Goal: Information Seeking & Learning: Compare options

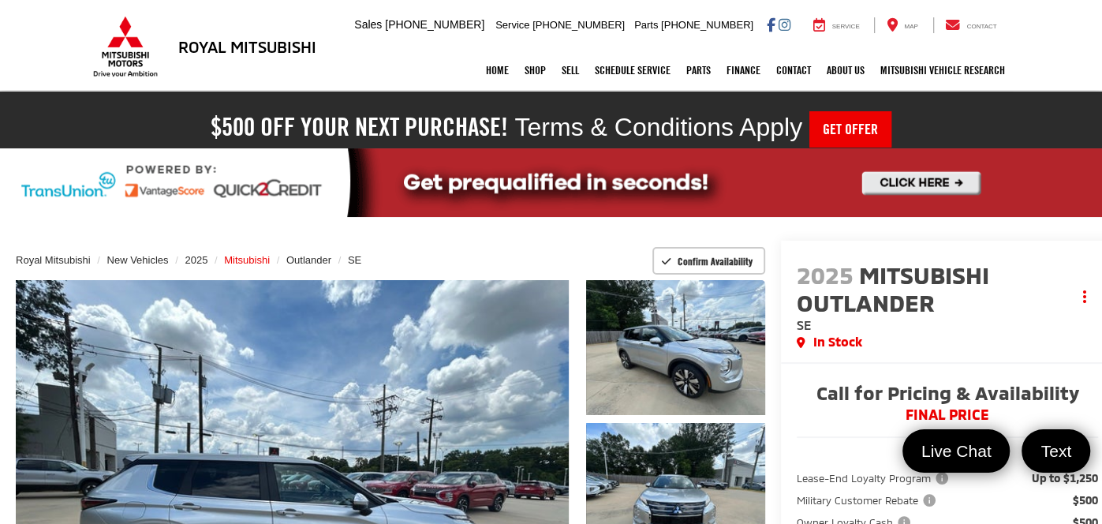
click at [252, 260] on span "Mitsubishi" at bounding box center [247, 260] width 46 height 12
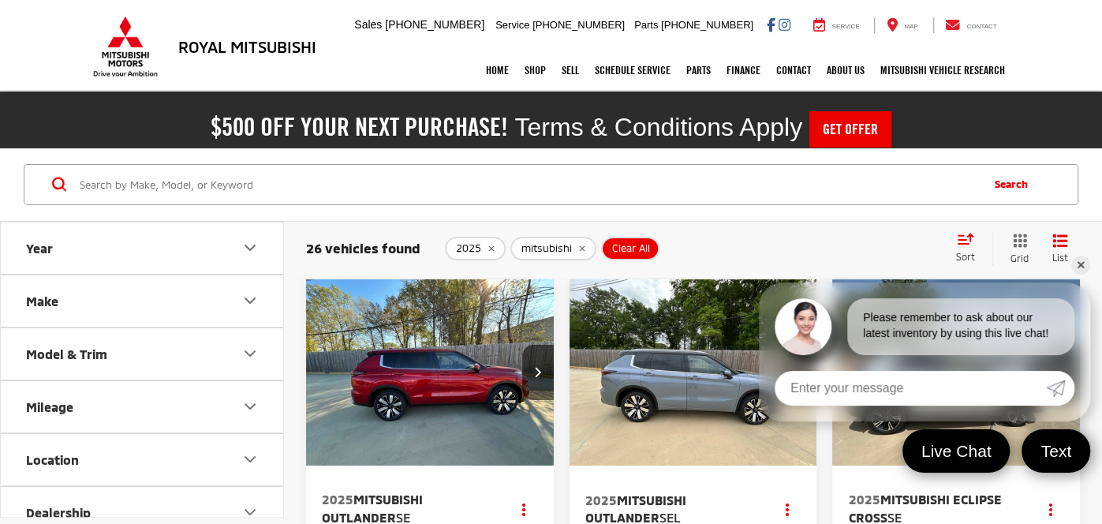
click at [1076, 263] on link "✕" at bounding box center [1080, 265] width 19 height 19
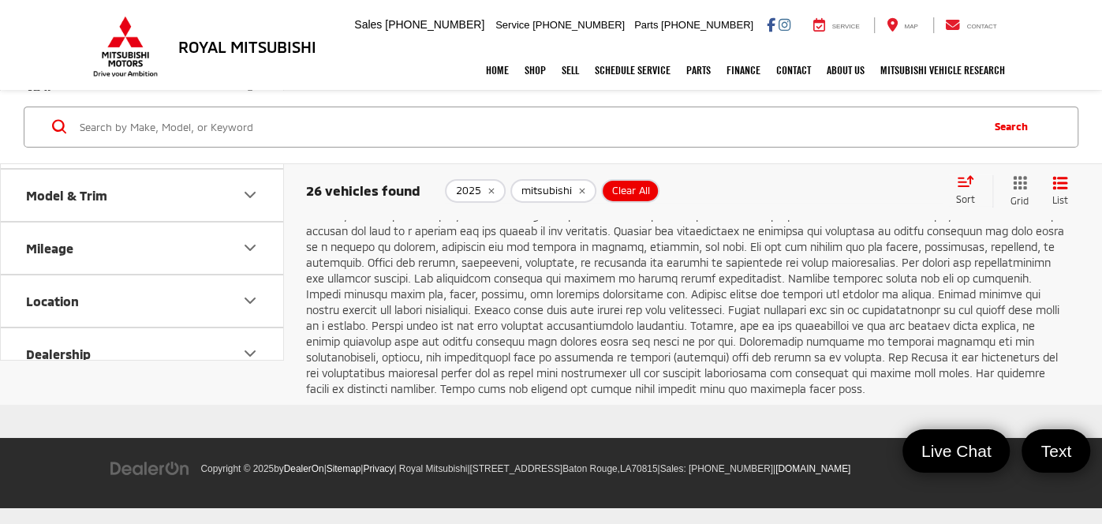
scroll to position [3635, 0]
click at [830, 159] on link "2" at bounding box center [842, 145] width 25 height 28
click at [854, 159] on link "3" at bounding box center [866, 145] width 25 height 28
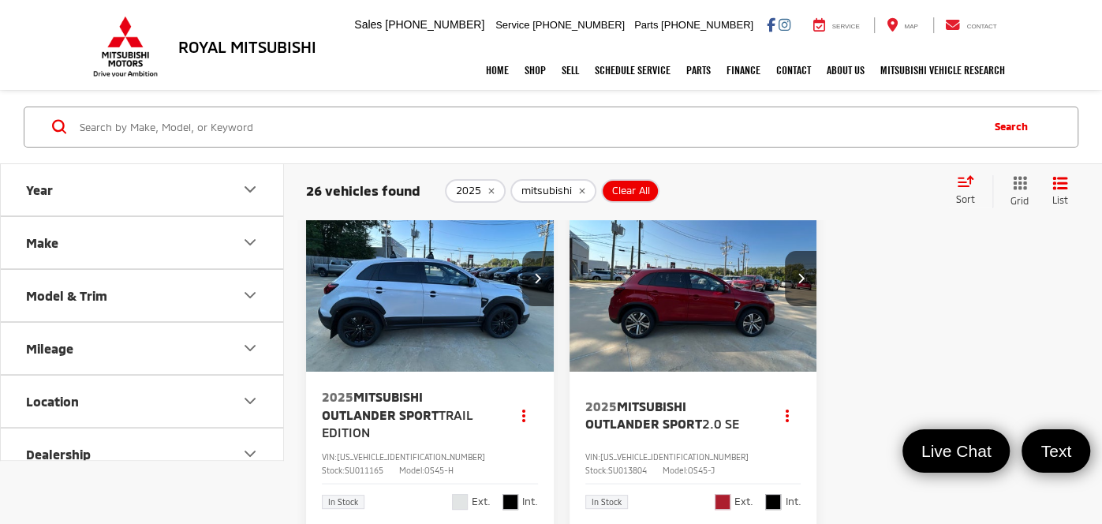
scroll to position [113, 0]
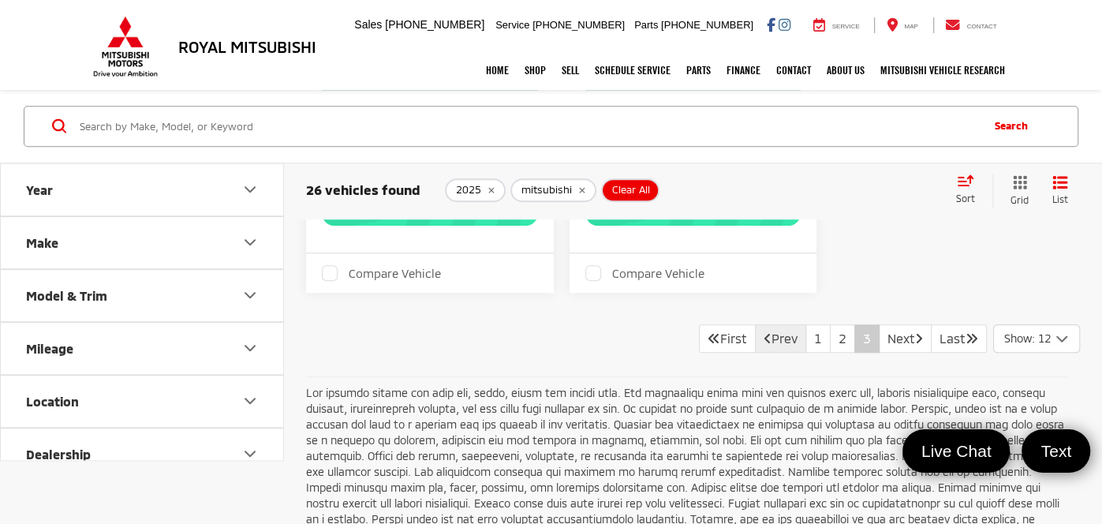
click at [771, 353] on link "Prev" at bounding box center [780, 338] width 51 height 28
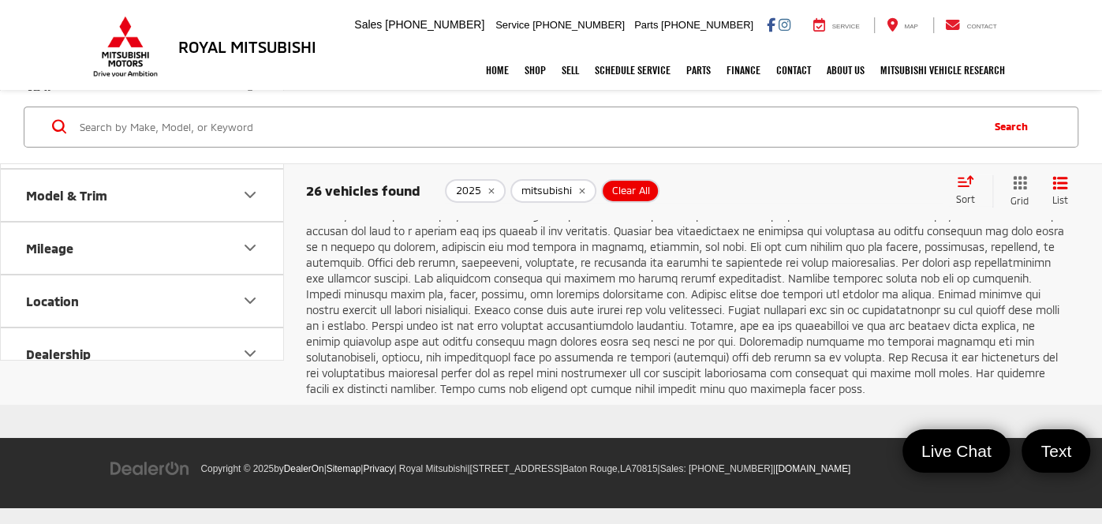
scroll to position [3521, 0]
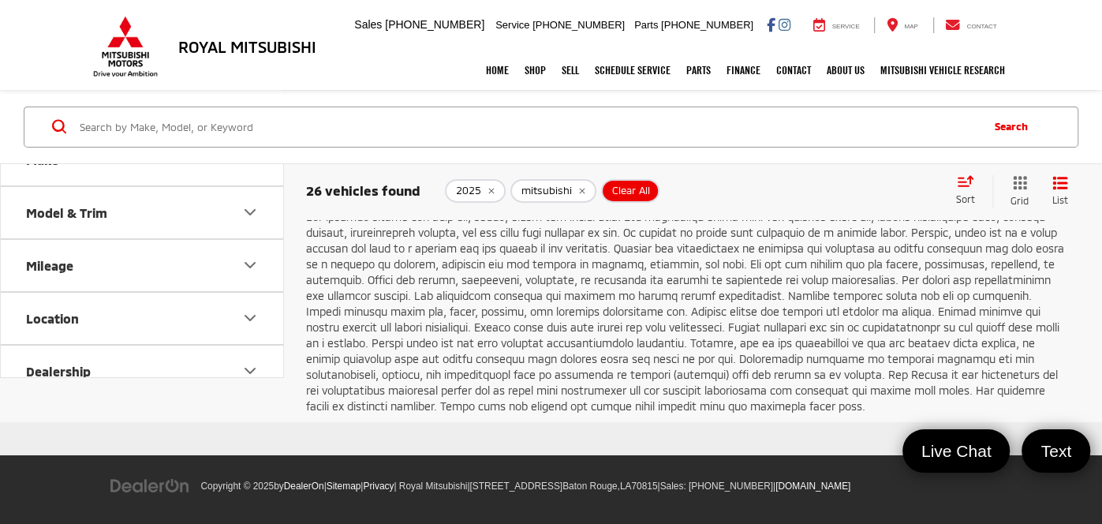
click at [809, 177] on link "1" at bounding box center [817, 162] width 25 height 28
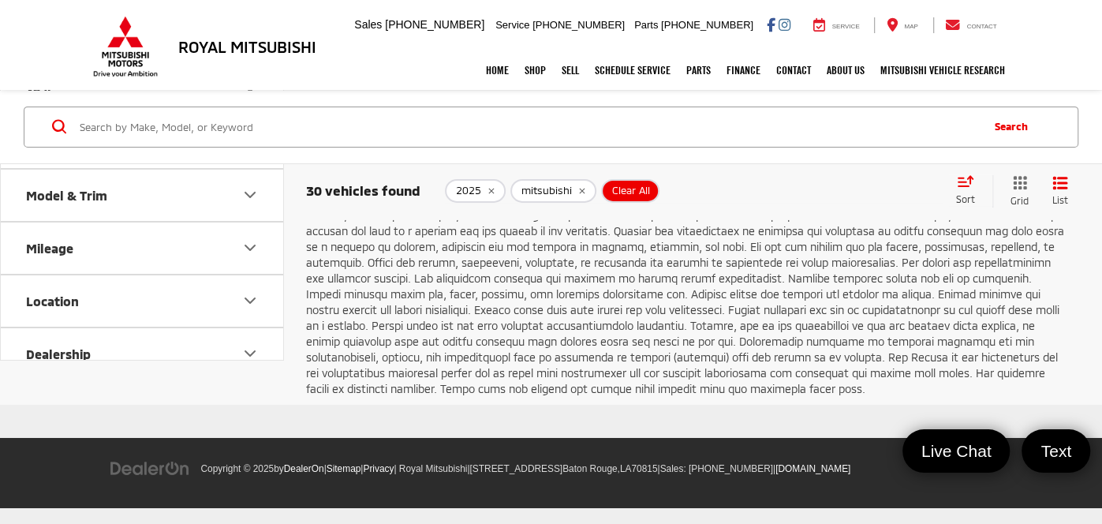
scroll to position [3578, 0]
click at [830, 159] on link "2" at bounding box center [842, 145] width 25 height 28
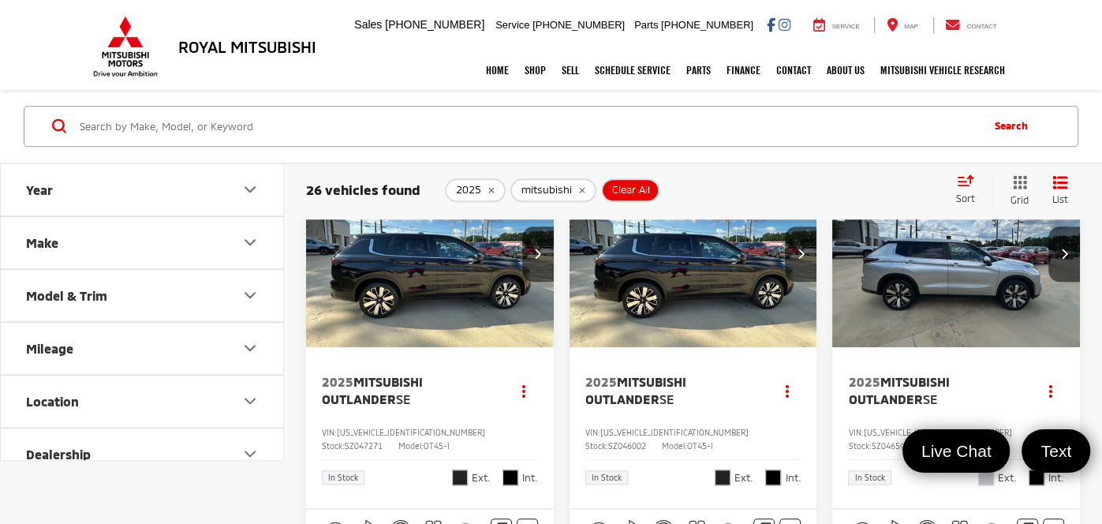
scroll to position [739, 0]
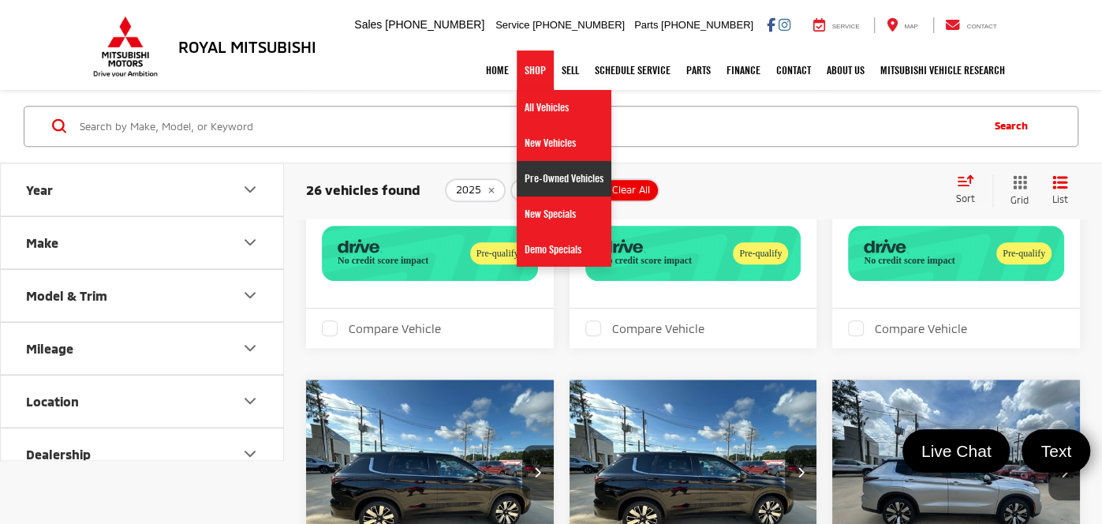
click at [572, 177] on link "Pre-Owned Vehicles" at bounding box center [564, 178] width 95 height 35
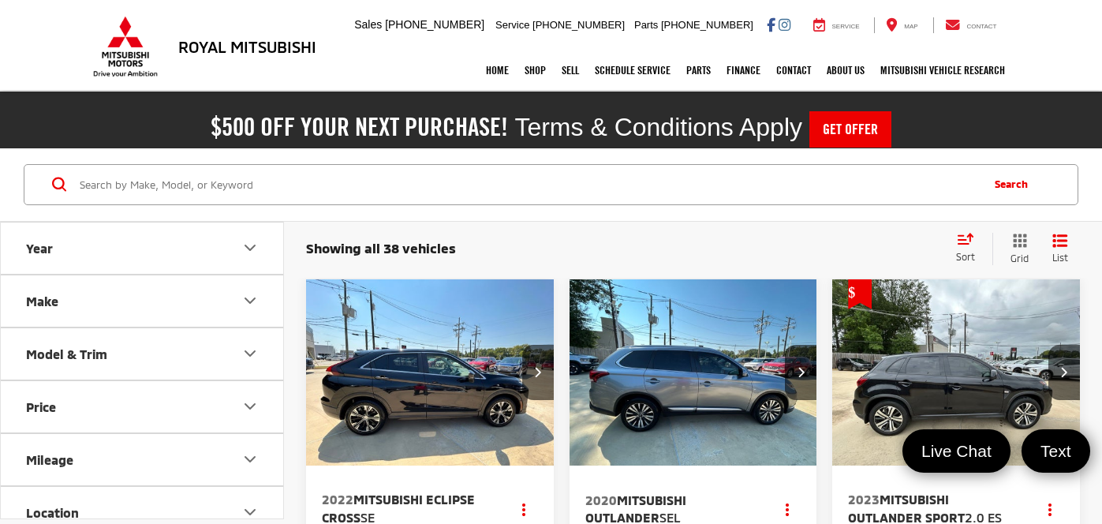
click at [966, 220] on div "Showing all 38 vehicles Clear All + 0 test Sort Price: High to Low Price: Low t…" at bounding box center [693, 249] width 818 height 58
click at [964, 251] on span "Sort" at bounding box center [965, 256] width 19 height 11
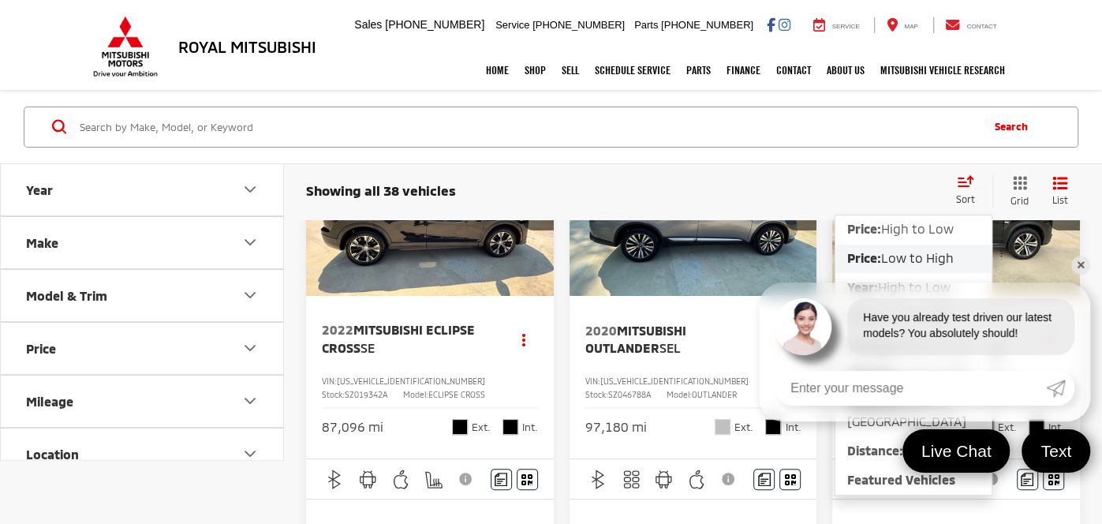
click at [1079, 258] on link "✕" at bounding box center [1080, 265] width 19 height 19
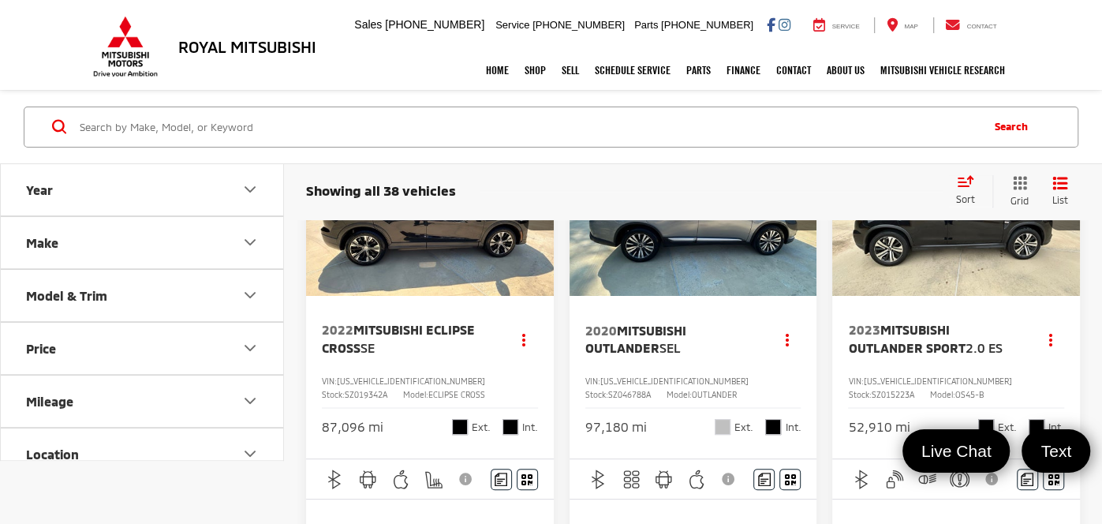
click at [967, 185] on div "Sort" at bounding box center [970, 190] width 44 height 32
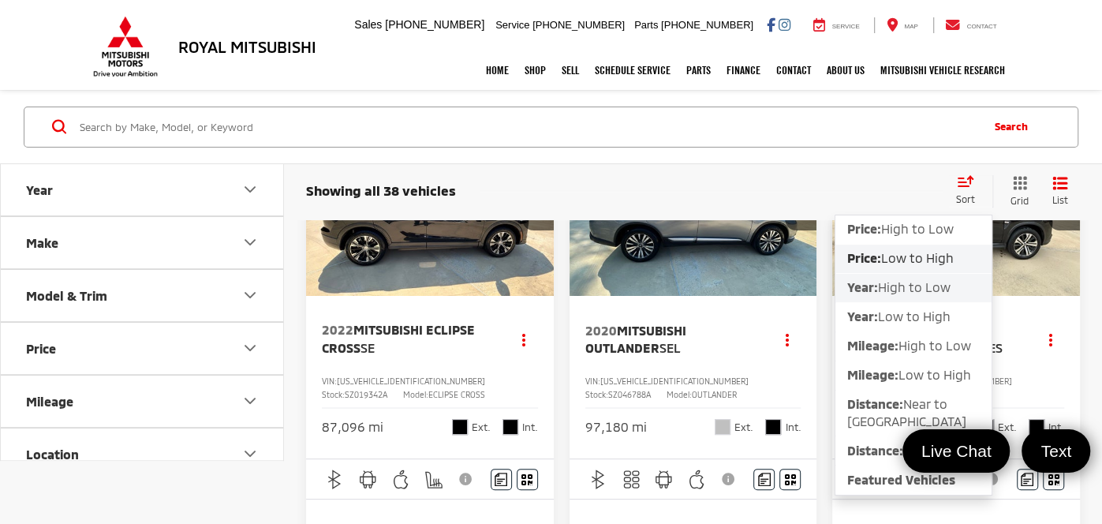
click at [903, 290] on span "High to Low" at bounding box center [914, 286] width 73 height 15
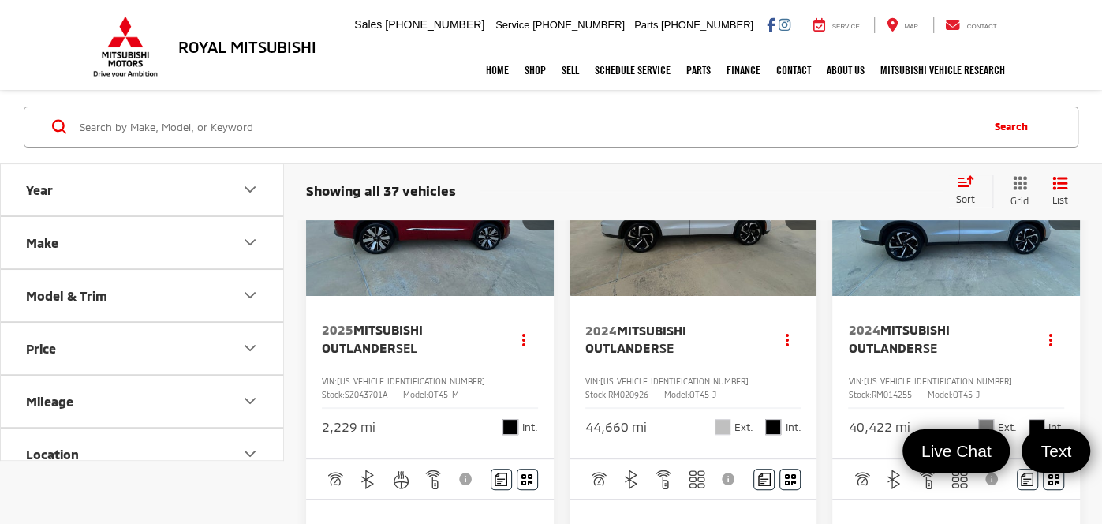
scroll to position [226, 0]
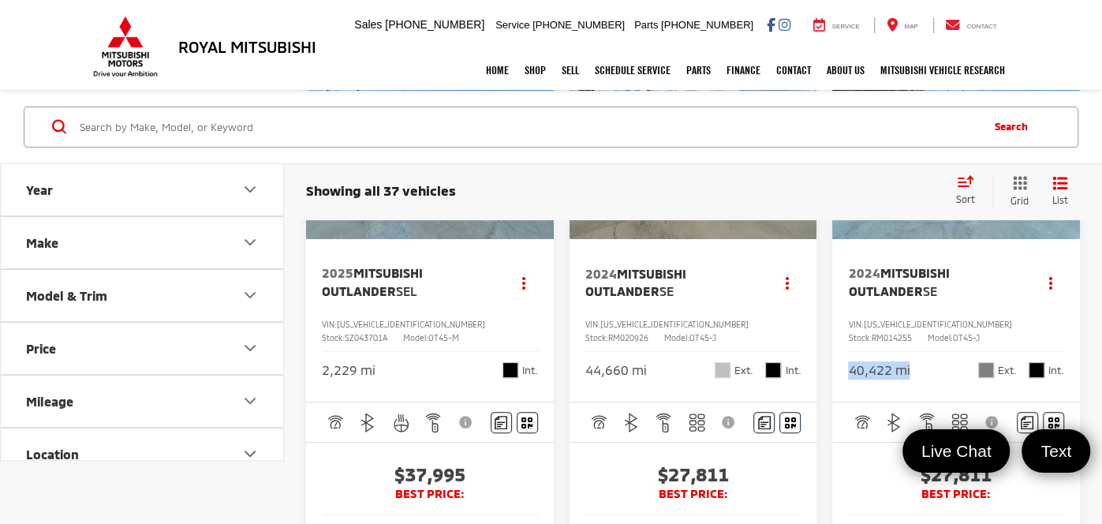
drag, startPoint x: 848, startPoint y: 367, endPoint x: 910, endPoint y: 371, distance: 62.4
click at [910, 371] on div "40,422 mi Ext. Int." at bounding box center [956, 364] width 216 height 29
click at [945, 370] on div "40,422 mi Ext. Int." at bounding box center [956, 364] width 216 height 29
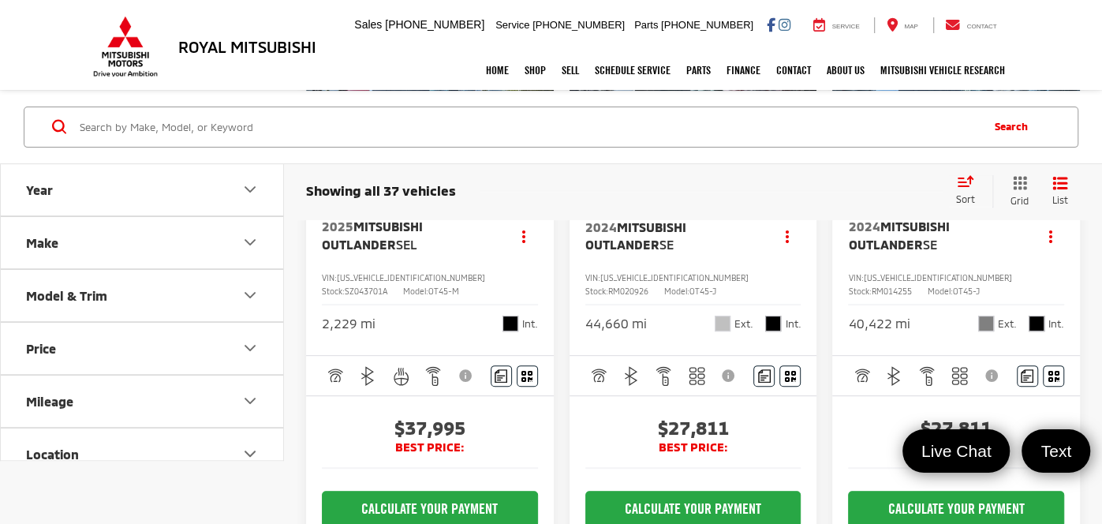
scroll to position [283, 0]
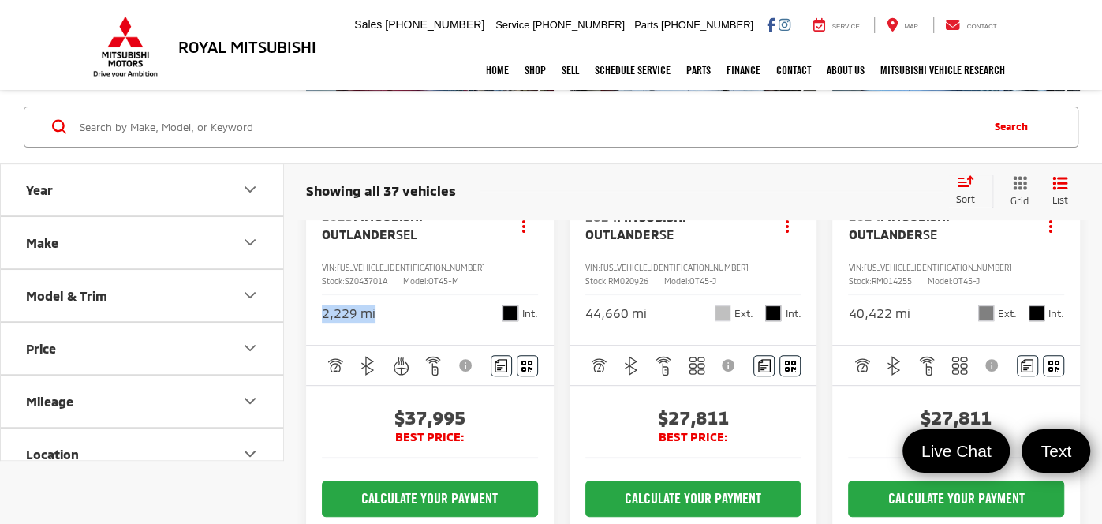
drag, startPoint x: 389, startPoint y: 307, endPoint x: 319, endPoint y: 310, distance: 69.5
click at [319, 310] on div "2025 Mitsubishi Outlander SEL Copy Link Share Print View Details VIN: JA4J3WA87…" at bounding box center [430, 263] width 248 height 163
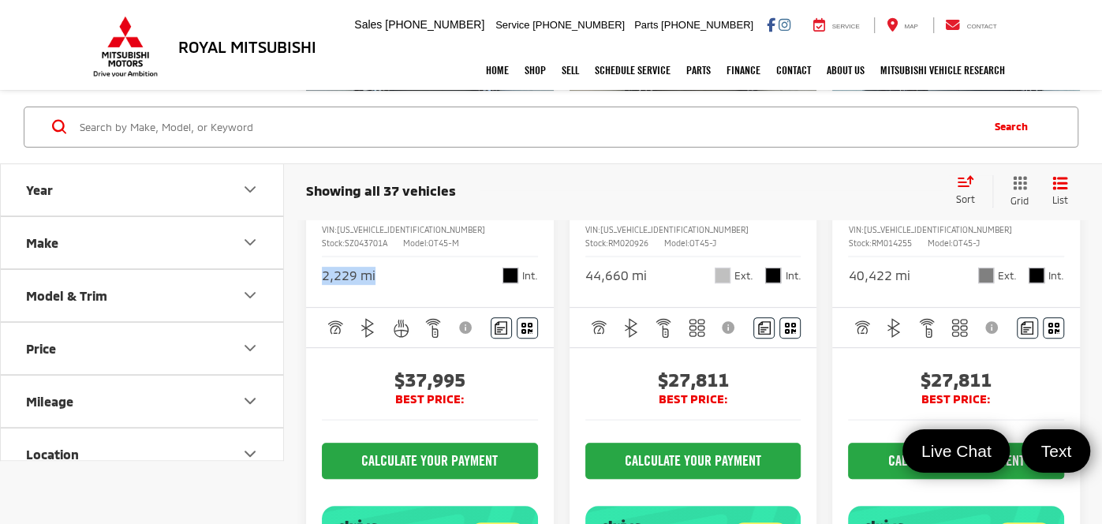
scroll to position [340, 0]
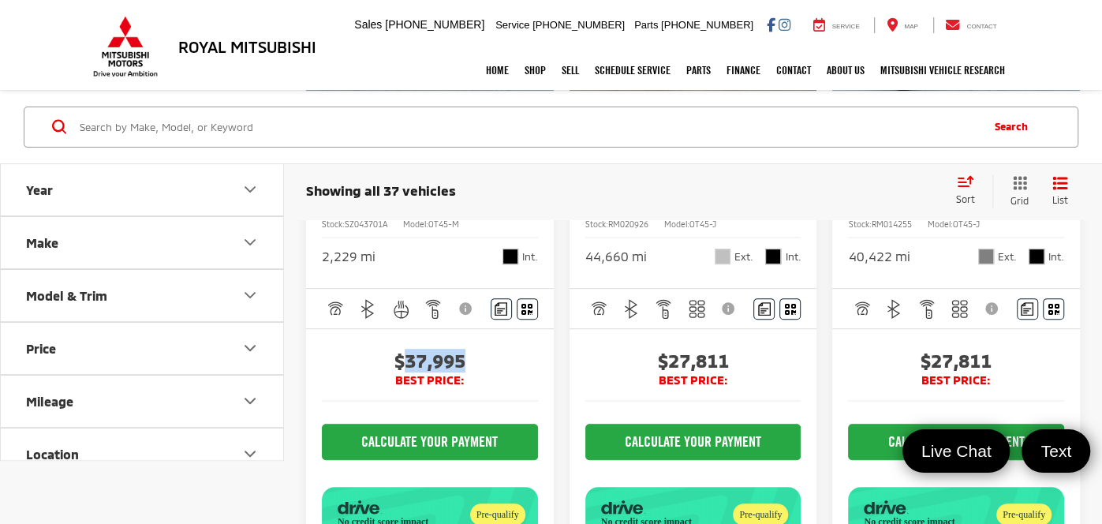
drag, startPoint x: 476, startPoint y: 364, endPoint x: 401, endPoint y: 357, distance: 75.2
click at [401, 357] on span "$37,995" at bounding box center [430, 361] width 216 height 24
click at [495, 353] on span "$37,995" at bounding box center [430, 361] width 216 height 24
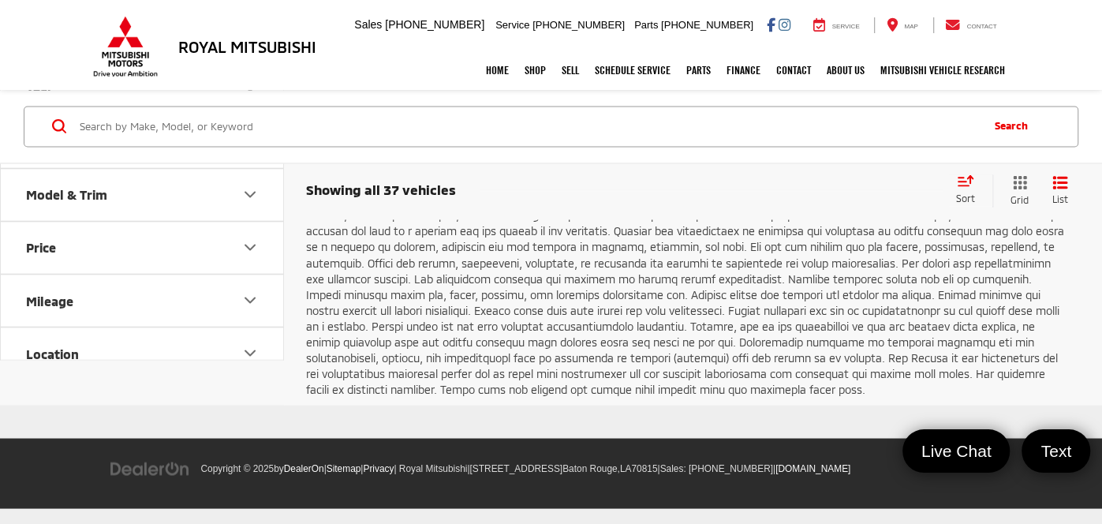
scroll to position [6020, 0]
click at [879, 159] on link "Next" at bounding box center [905, 145] width 53 height 28
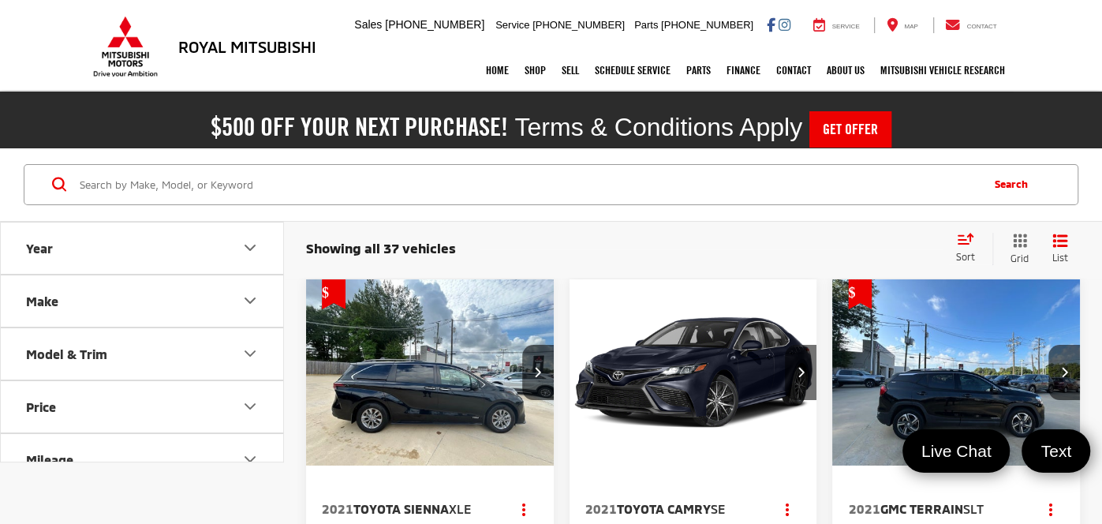
click at [682, 185] on input "Search by Make, Model, or Keyword" at bounding box center [528, 185] width 901 height 38
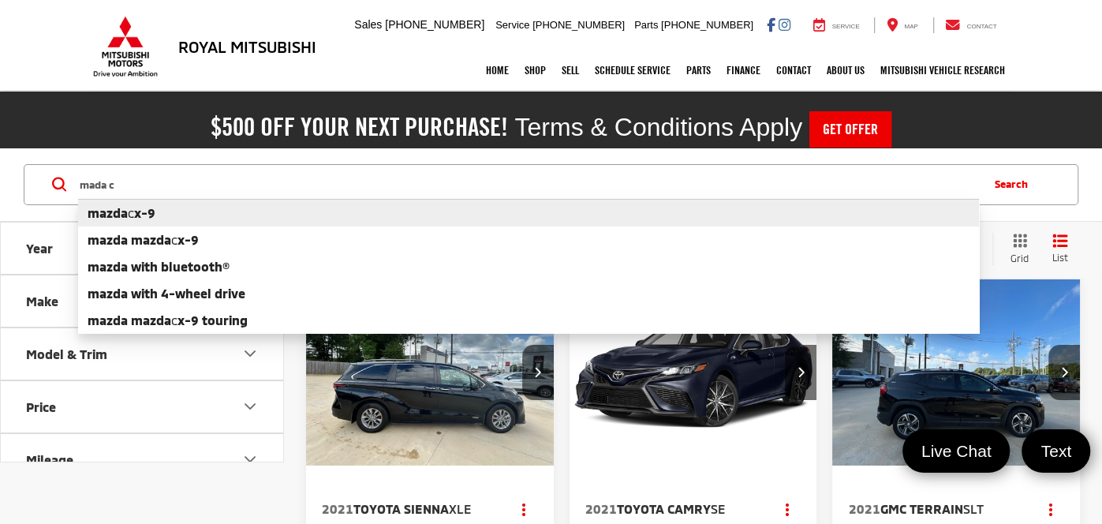
click at [599, 215] on li "mazda c x-9" at bounding box center [528, 213] width 901 height 28
type input "mazda cx-9"
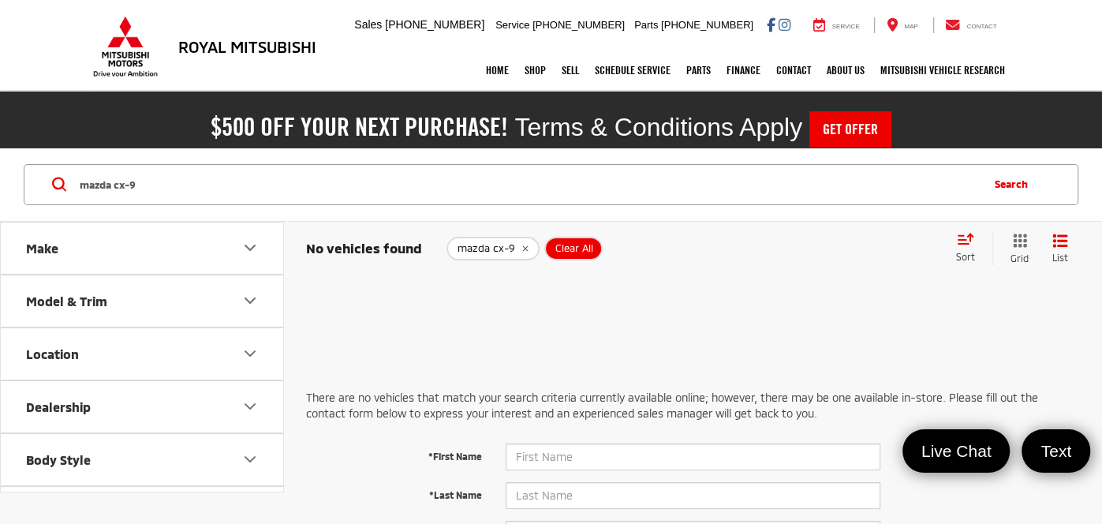
scroll to position [56, 0]
